Goal: Check status

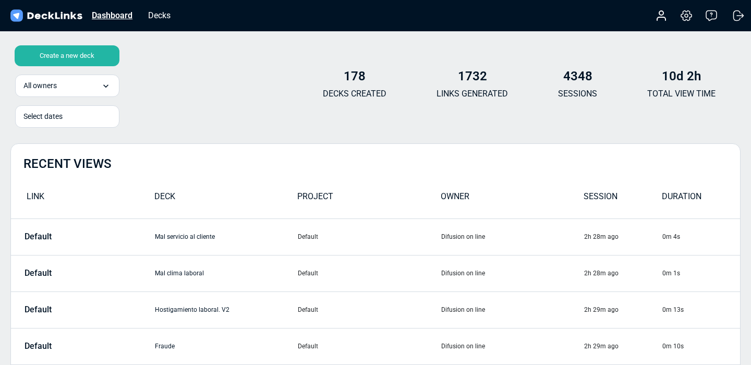
click at [124, 19] on div "Dashboard" at bounding box center [112, 15] width 51 height 13
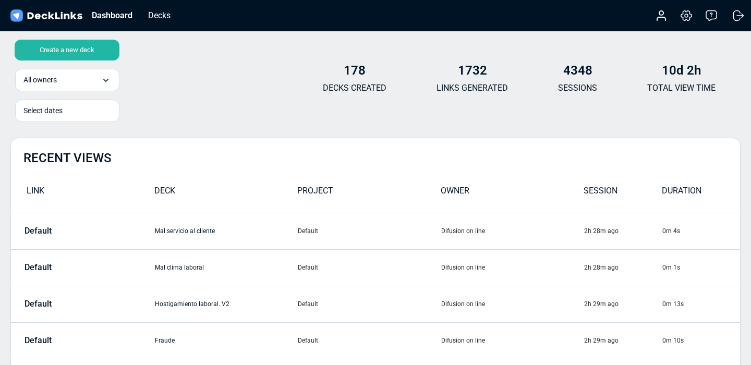
scroll to position [1, 0]
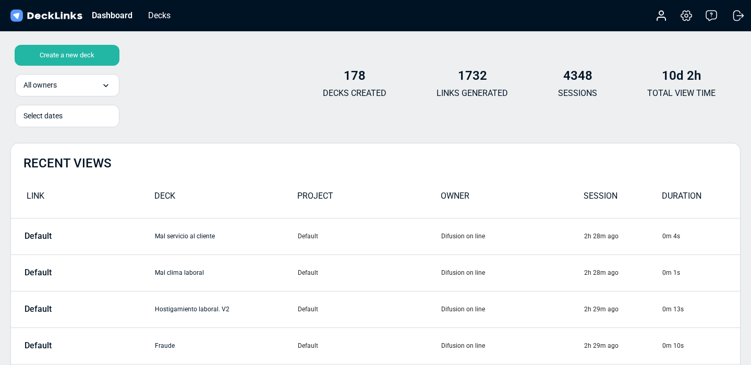
click at [726, 80] on div "178 DECKS CREATED 1732 LINKS GENERATED 4348 SESSIONS 10d 2h TOTAL VIEW TIME" at bounding box center [519, 88] width 443 height 40
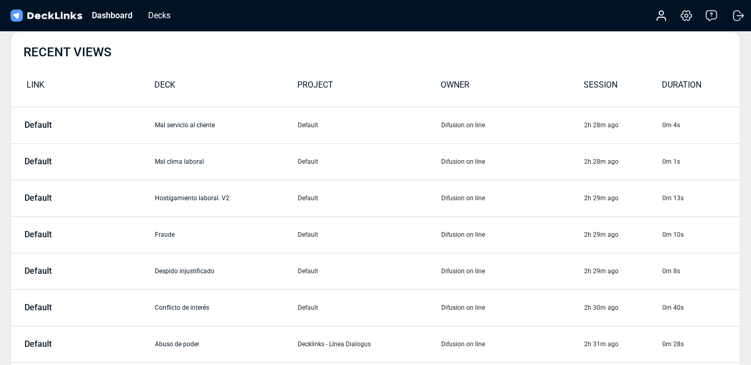
scroll to position [0, 0]
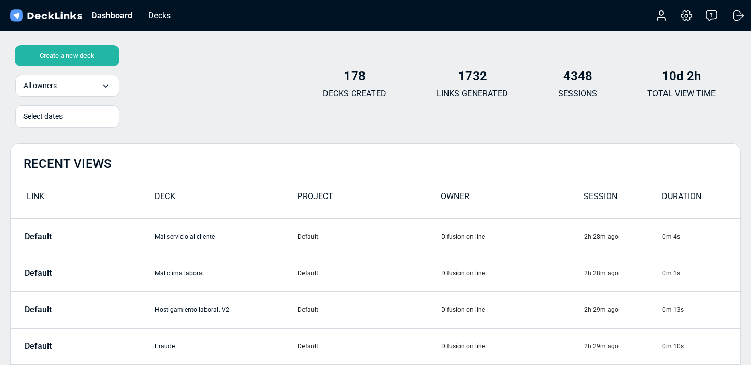
click at [153, 14] on div "Decks" at bounding box center [159, 15] width 33 height 13
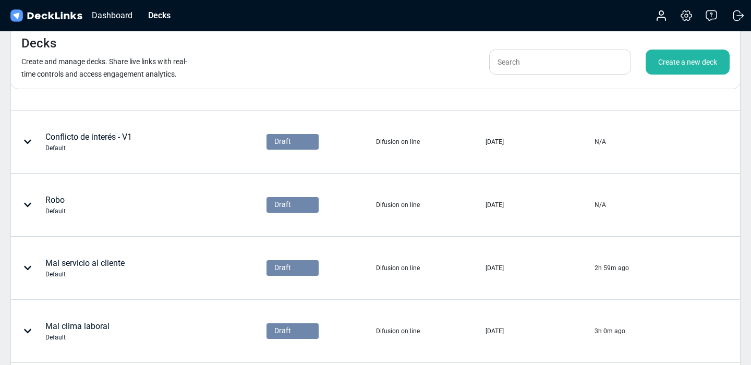
scroll to position [562, 0]
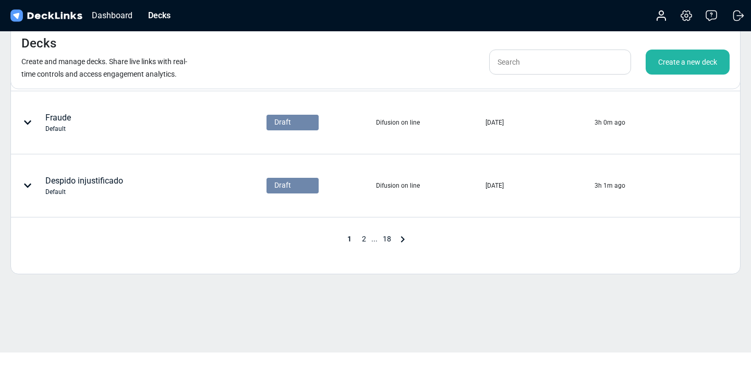
click at [391, 239] on span "18" at bounding box center [387, 239] width 19 height 8
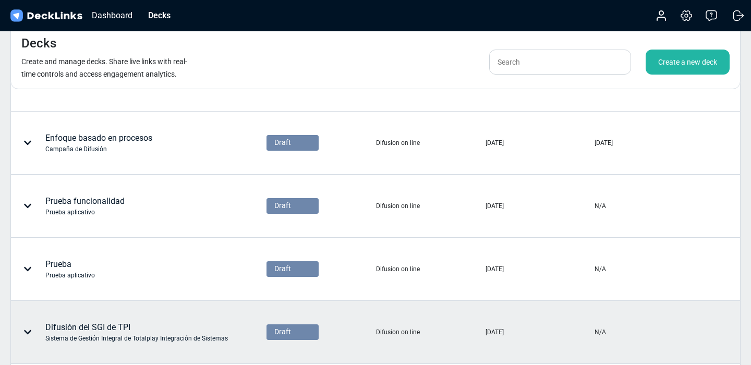
scroll to position [159, 0]
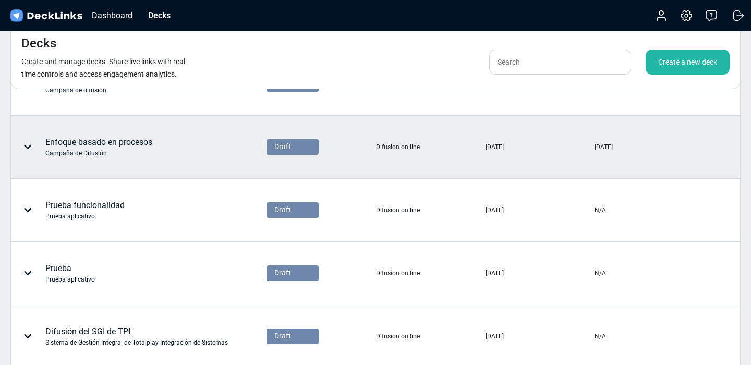
click at [105, 150] on div "Campaña de Difusión" at bounding box center [98, 153] width 107 height 9
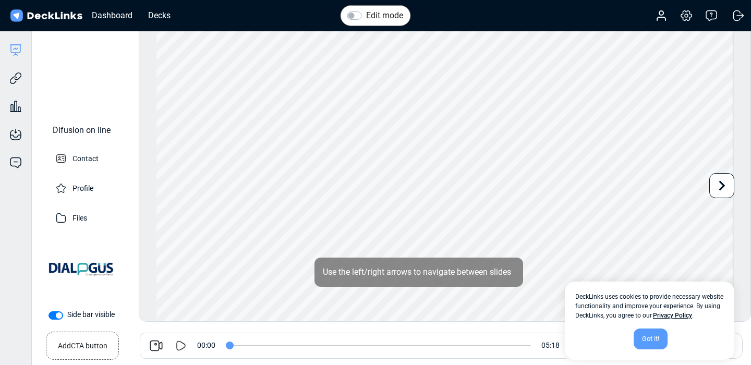
click at [639, 336] on div "Got it!" at bounding box center [651, 339] width 34 height 21
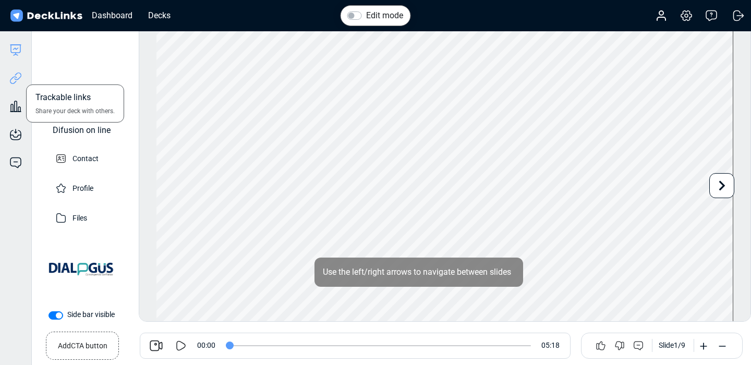
click at [11, 79] on icon at bounding box center [15, 78] width 13 height 13
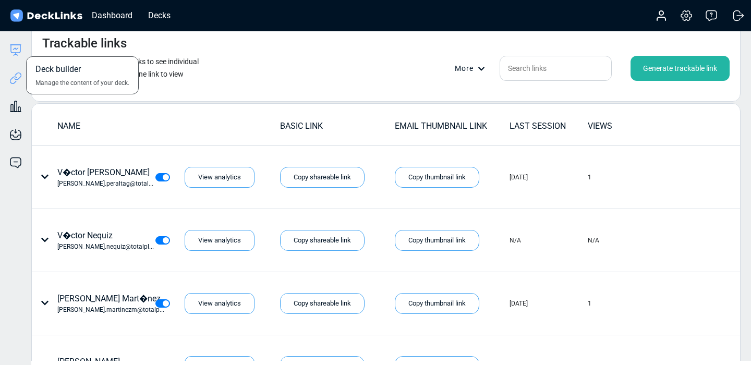
click at [15, 52] on icon at bounding box center [15, 50] width 13 height 13
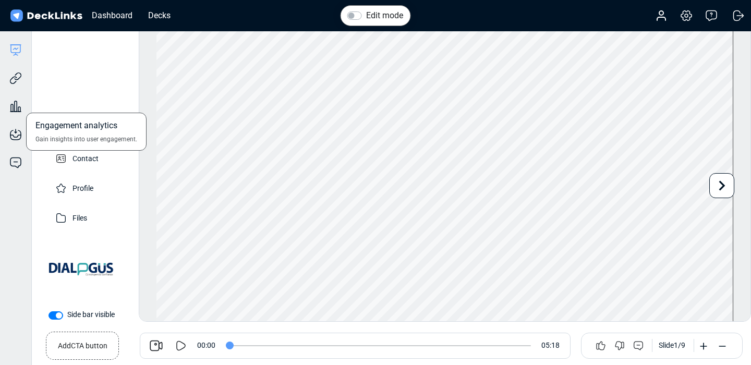
click at [10, 96] on div "Engagement analytics Gain insights into user engagement." at bounding box center [15, 98] width 31 height 28
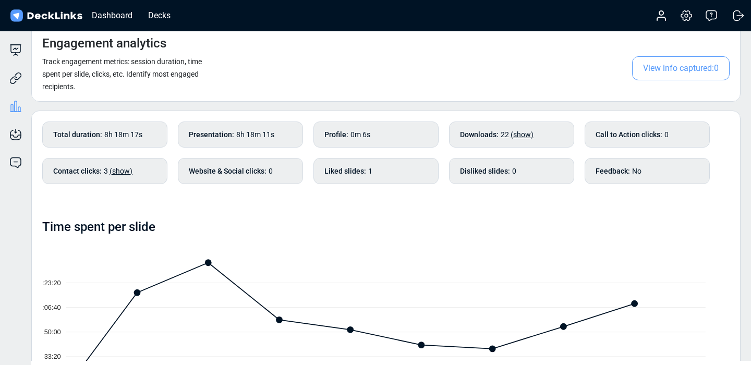
scroll to position [30, 0]
click at [696, 70] on span "View info captured: 0" at bounding box center [681, 68] width 98 height 24
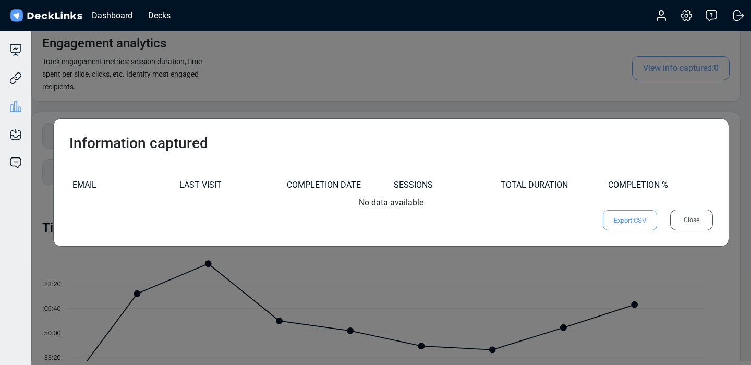
click at [693, 220] on div "Close" at bounding box center [691, 220] width 43 height 21
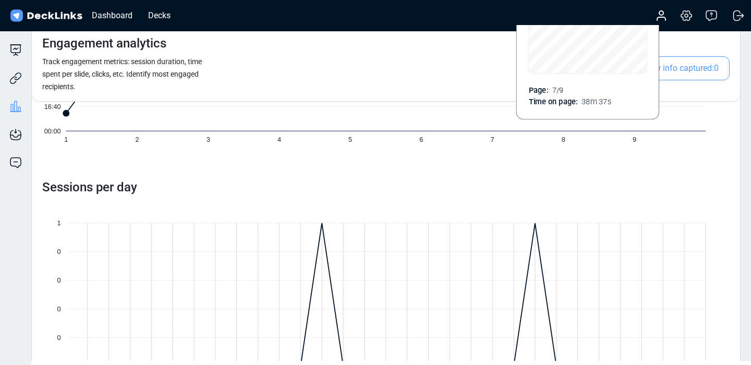
scroll to position [358, 0]
